Goal: Navigation & Orientation: Find specific page/section

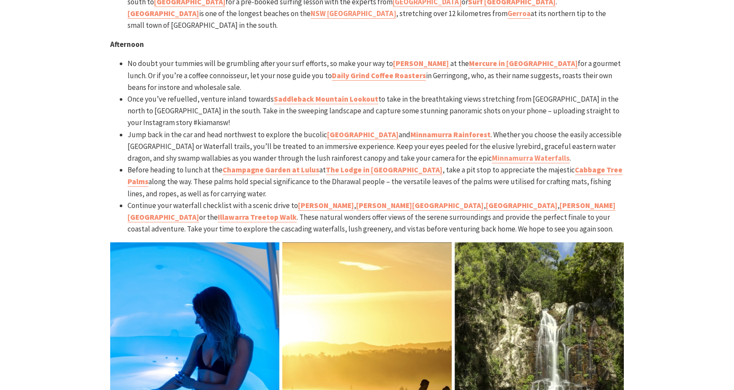
scroll to position [2784, 0]
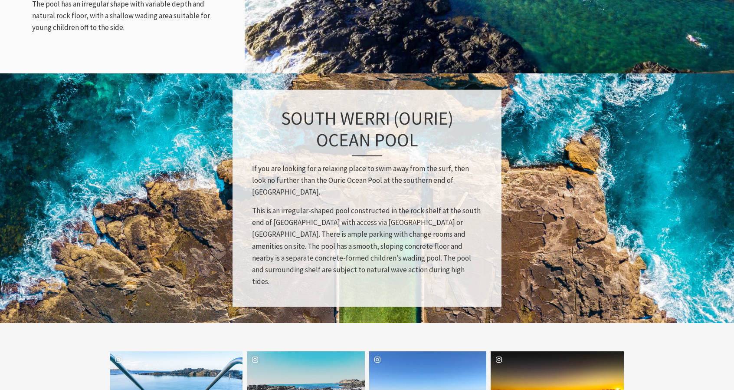
scroll to position [1085, 0]
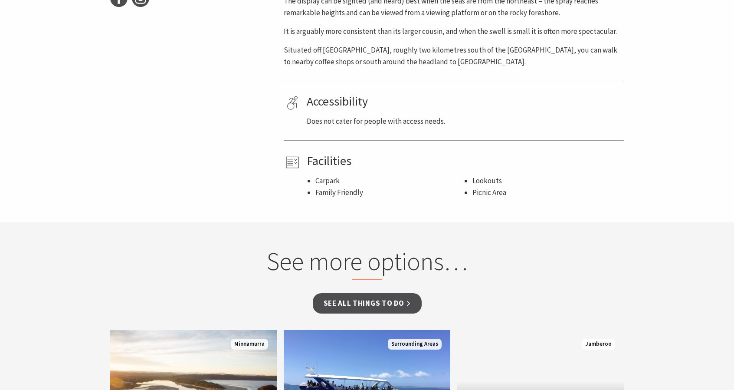
scroll to position [477, 0]
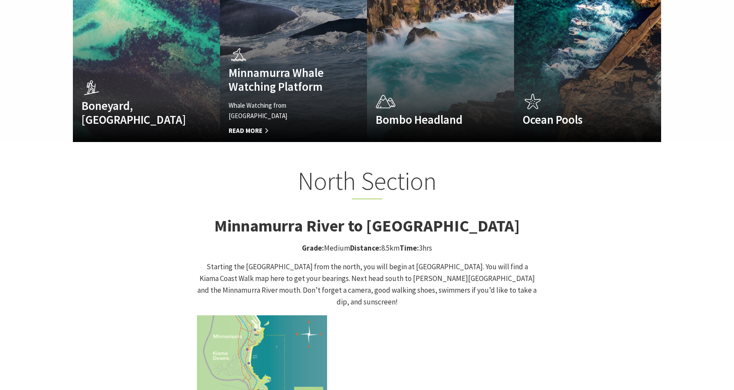
scroll to position [651, 0]
